Goal: Find specific page/section

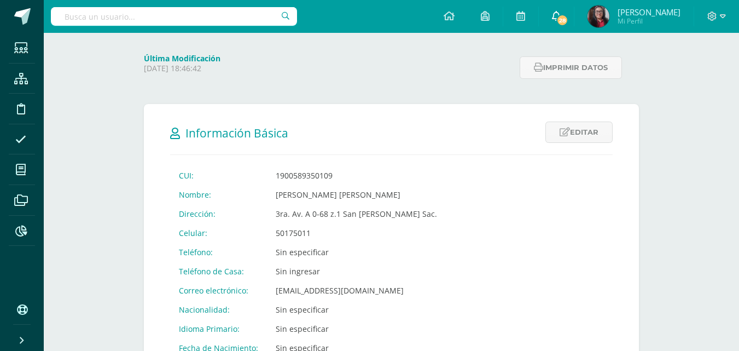
click at [561, 14] on icon at bounding box center [556, 16] width 9 height 10
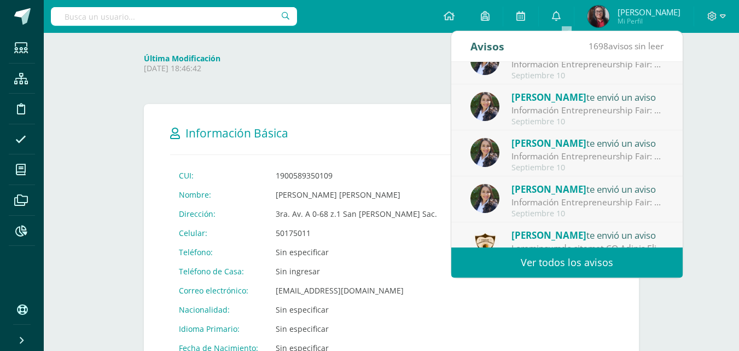
scroll to position [182, 0]
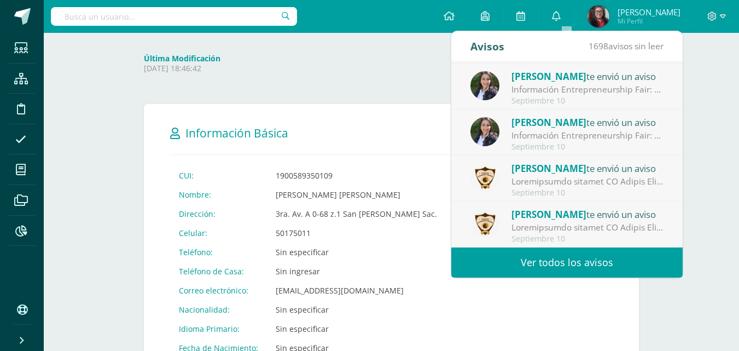
click at [523, 176] on div at bounding box center [588, 181] width 152 height 13
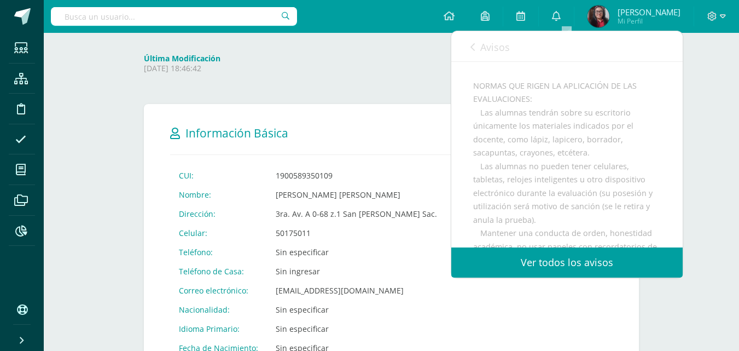
scroll to position [875, 0]
click at [472, 48] on icon at bounding box center [473, 47] width 4 height 9
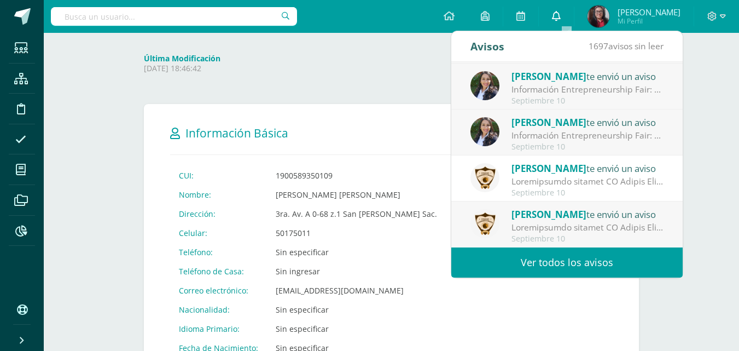
click at [561, 19] on icon at bounding box center [556, 16] width 9 height 10
click at [565, 264] on link "Ver todos los avisos" at bounding box center [566, 262] width 231 height 30
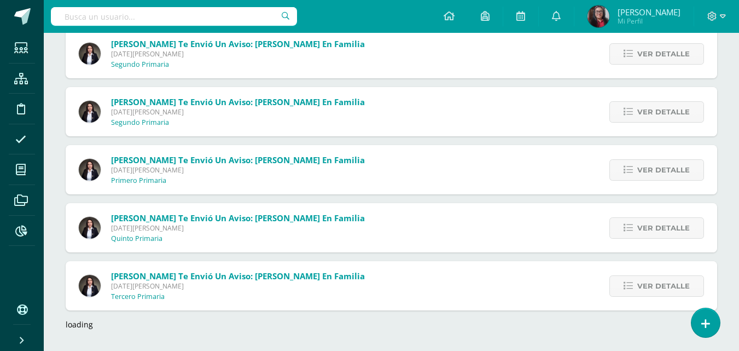
scroll to position [2750, 0]
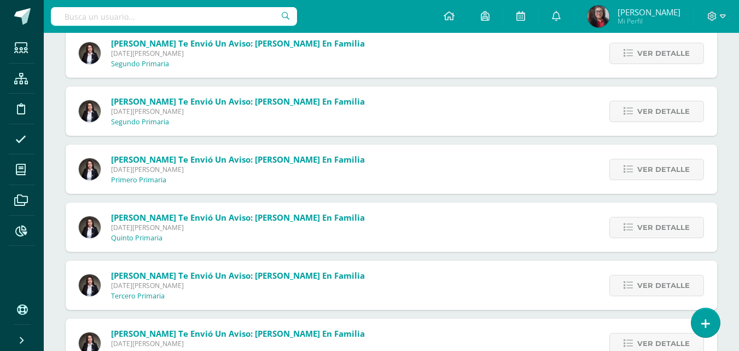
click at [101, 19] on input "text" at bounding box center [174, 16] width 246 height 19
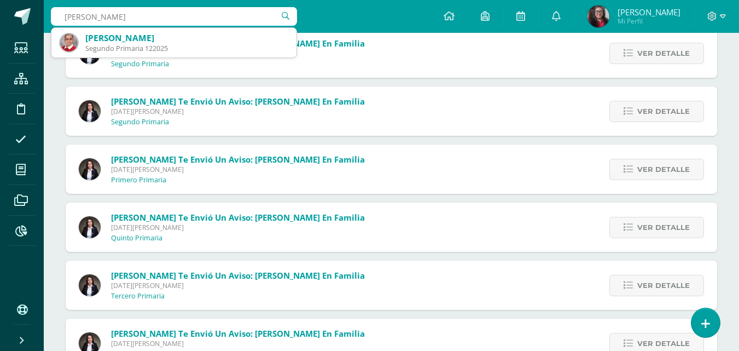
type input "[PERSON_NAME]"
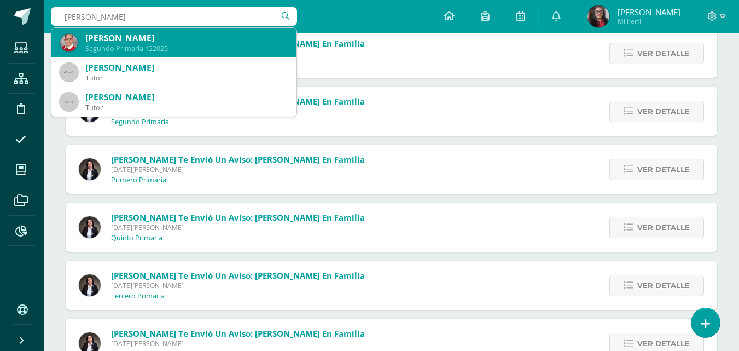
click at [106, 32] on div "Frida Sastre Aguilar Segundo Primaria 122025" at bounding box center [174, 43] width 228 height 30
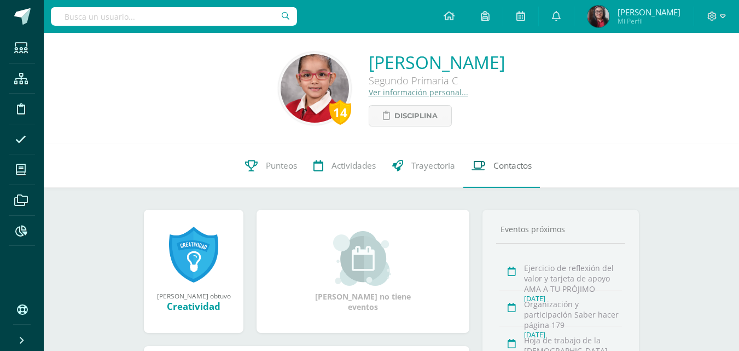
click at [513, 173] on link "Contactos" at bounding box center [501, 166] width 77 height 44
